Goal: Task Accomplishment & Management: Use online tool/utility

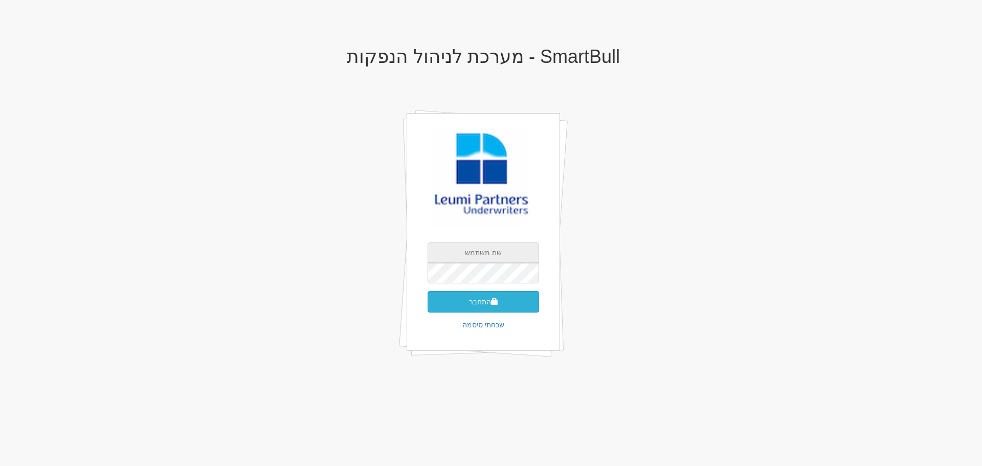
type input "[EMAIL_ADDRESS][DOMAIN_NAME]"
click at [506, 303] on button "התחבר" at bounding box center [483, 301] width 111 height 21
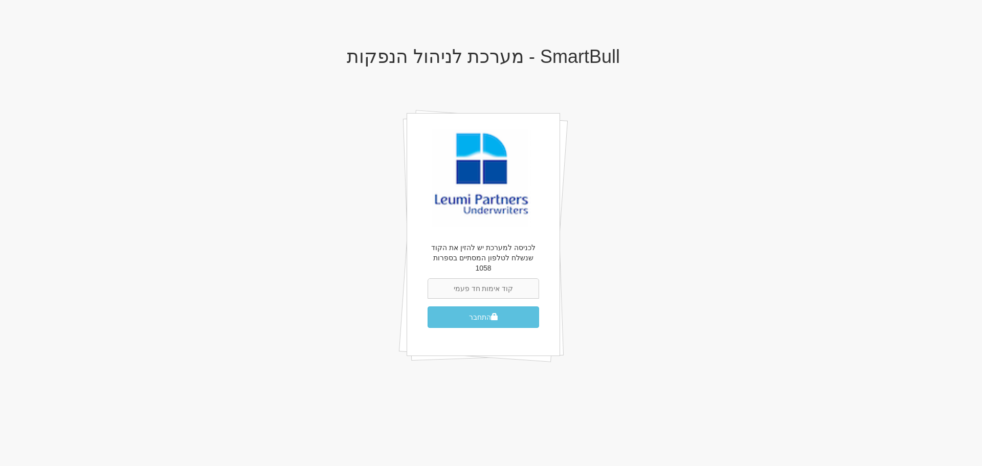
click at [500, 280] on input "text" at bounding box center [483, 288] width 111 height 20
type input "304280"
click at [496, 313] on span "submit" at bounding box center [494, 316] width 7 height 7
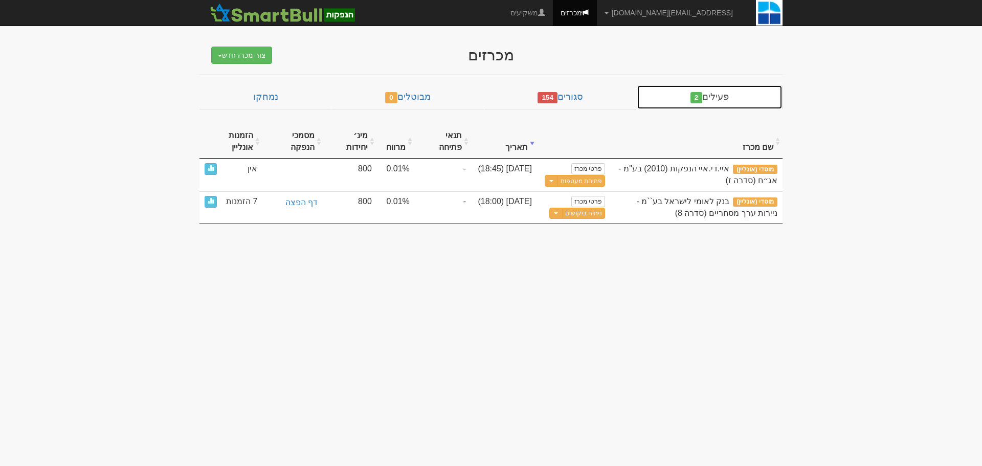
click at [714, 94] on link "פעילים 2" at bounding box center [710, 97] width 146 height 25
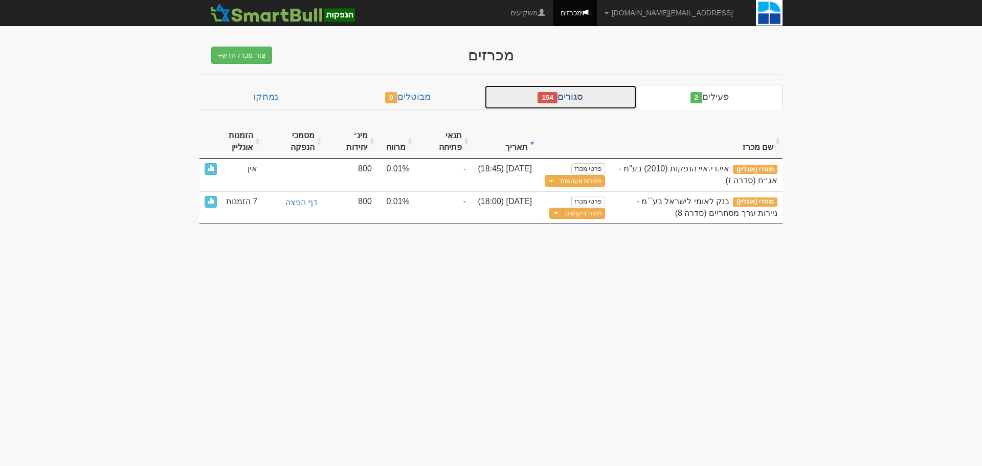
click at [599, 101] on link "סגורים 154" at bounding box center [560, 97] width 152 height 25
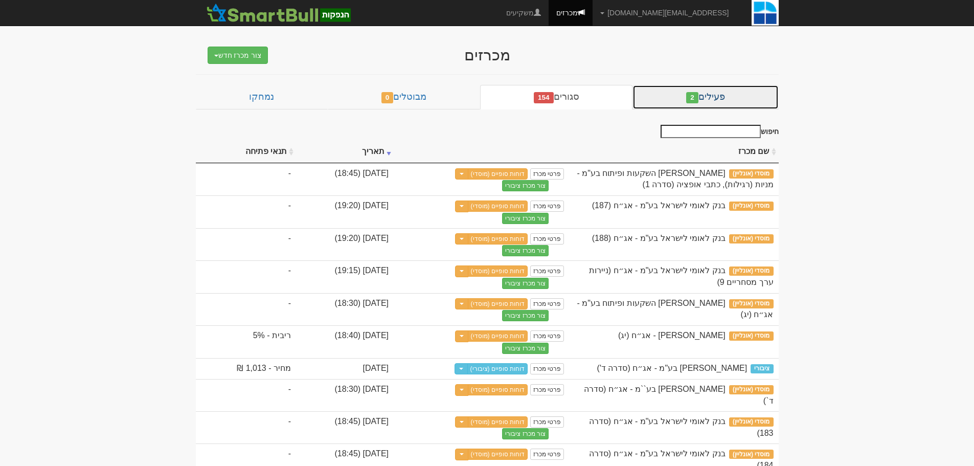
click at [725, 95] on link "פעילים 2" at bounding box center [706, 97] width 146 height 25
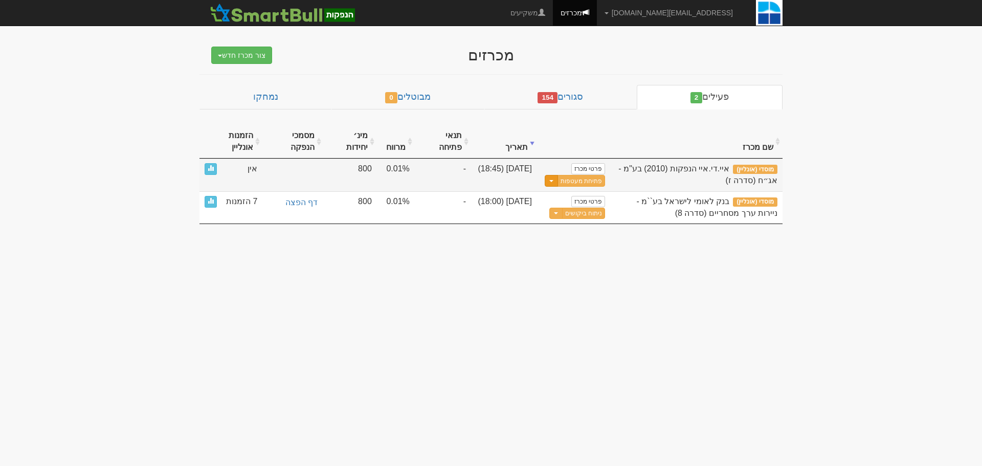
click at [551, 180] on span "button" at bounding box center [551, 181] width 4 height 2
click at [556, 211] on link "עדכן מסמכי הנפקה" at bounding box center [556, 211] width 97 height 13
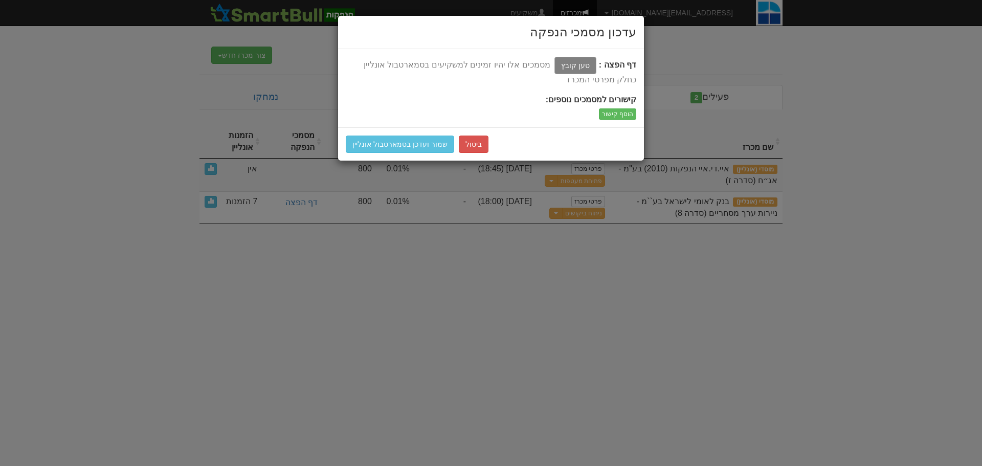
click at [583, 62] on label "טען קובץ" at bounding box center [575, 65] width 42 height 17
click at [552, 62] on input "טען קובץ" at bounding box center [552, 65] width 0 height 12
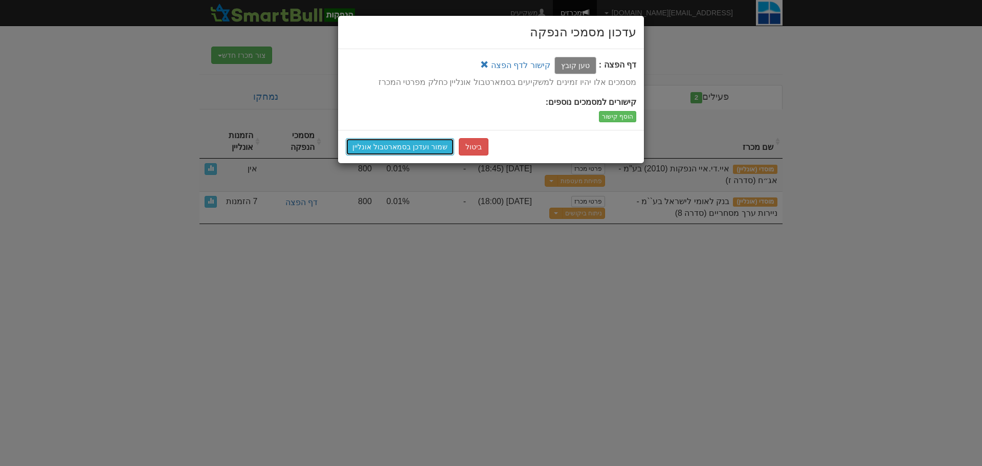
click at [402, 143] on button "שמור ועדכן בסמארטבול אונליין" at bounding box center [400, 146] width 108 height 17
